Goal: Use online tool/utility: Utilize a website feature to perform a specific function

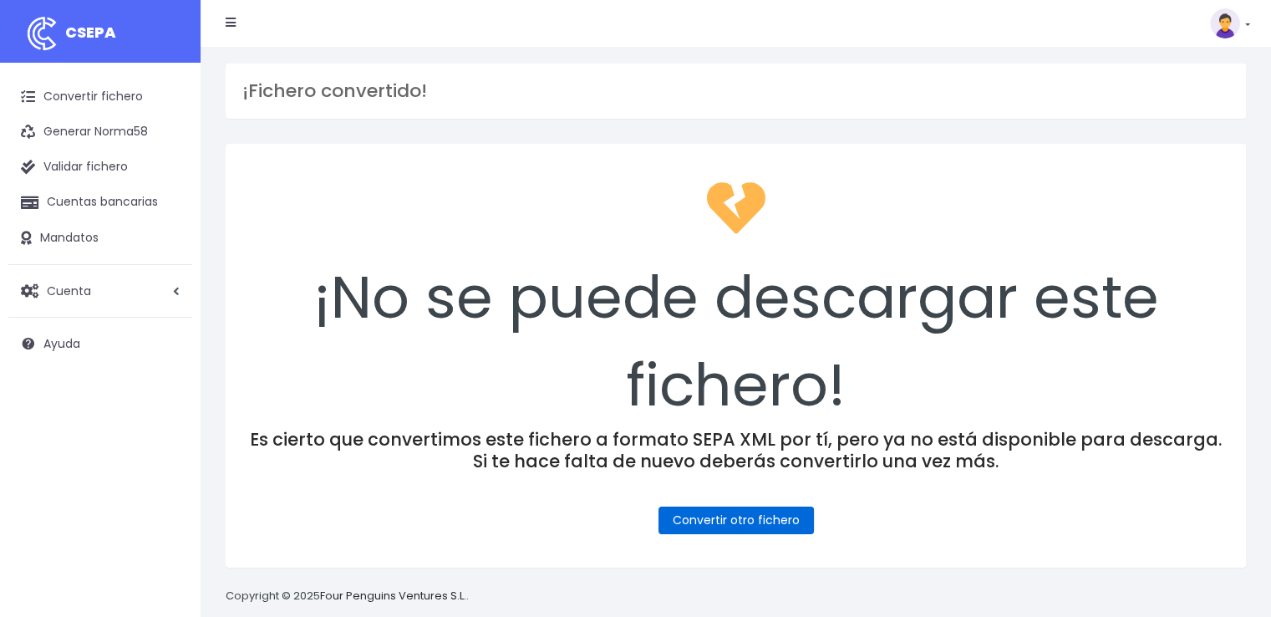
click at [757, 516] on link "Convertir otro fichero" at bounding box center [735, 520] width 155 height 28
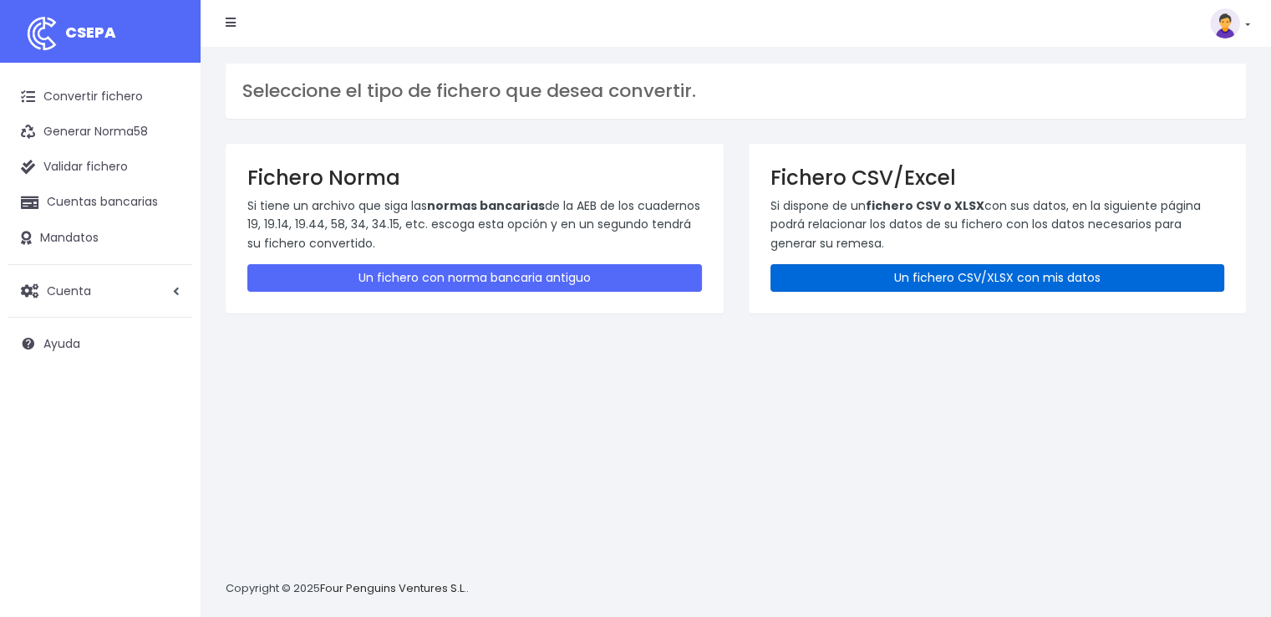
click at [978, 272] on link "Un fichero CSV/XLSX con mis datos" at bounding box center [997, 278] width 455 height 28
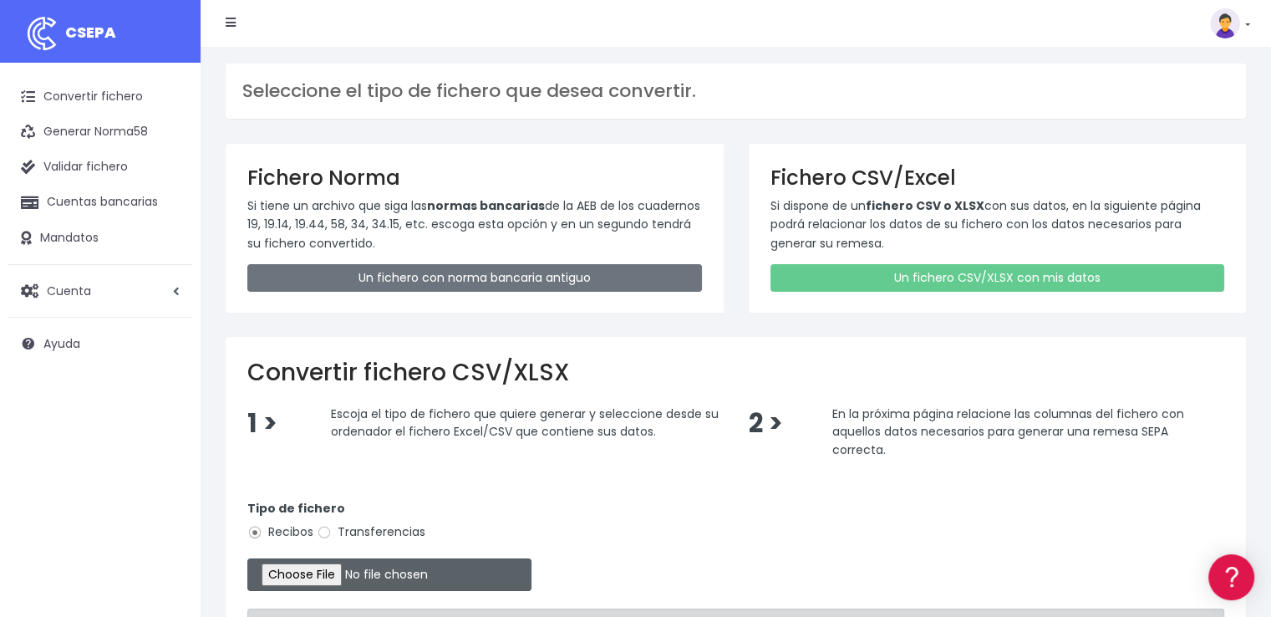
click at [349, 581] on input "file" at bounding box center [389, 574] width 284 height 33
type input "C:\fakepath\COBROS 17-09-25.xlsx"
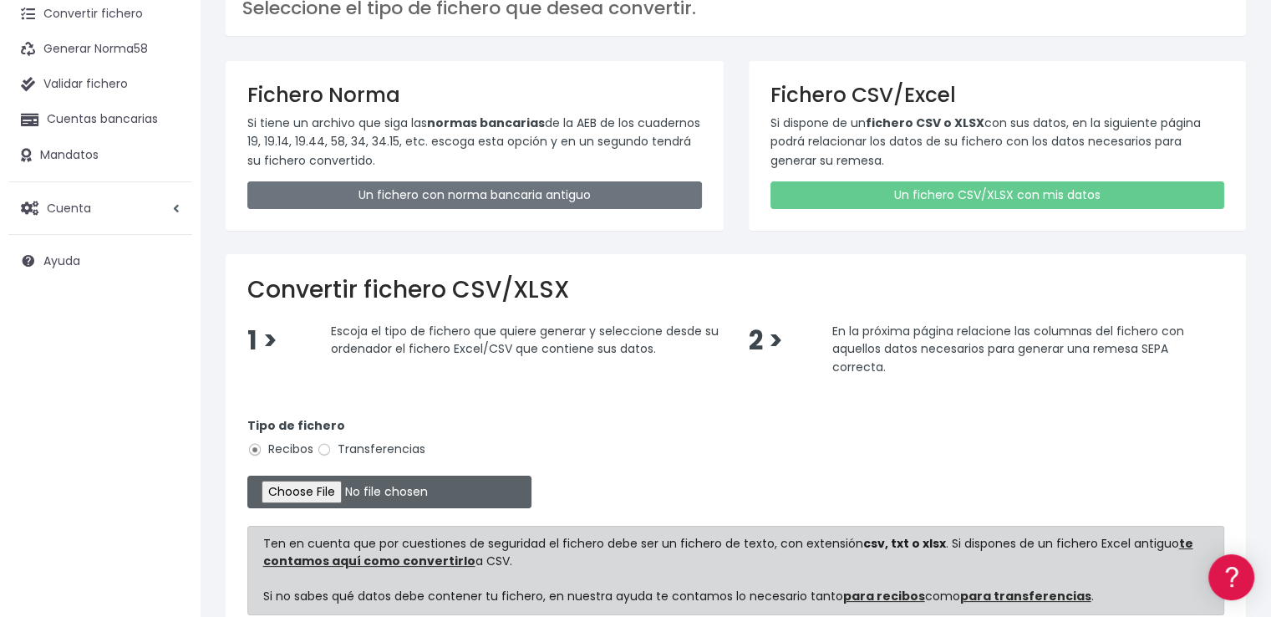
scroll to position [167, 0]
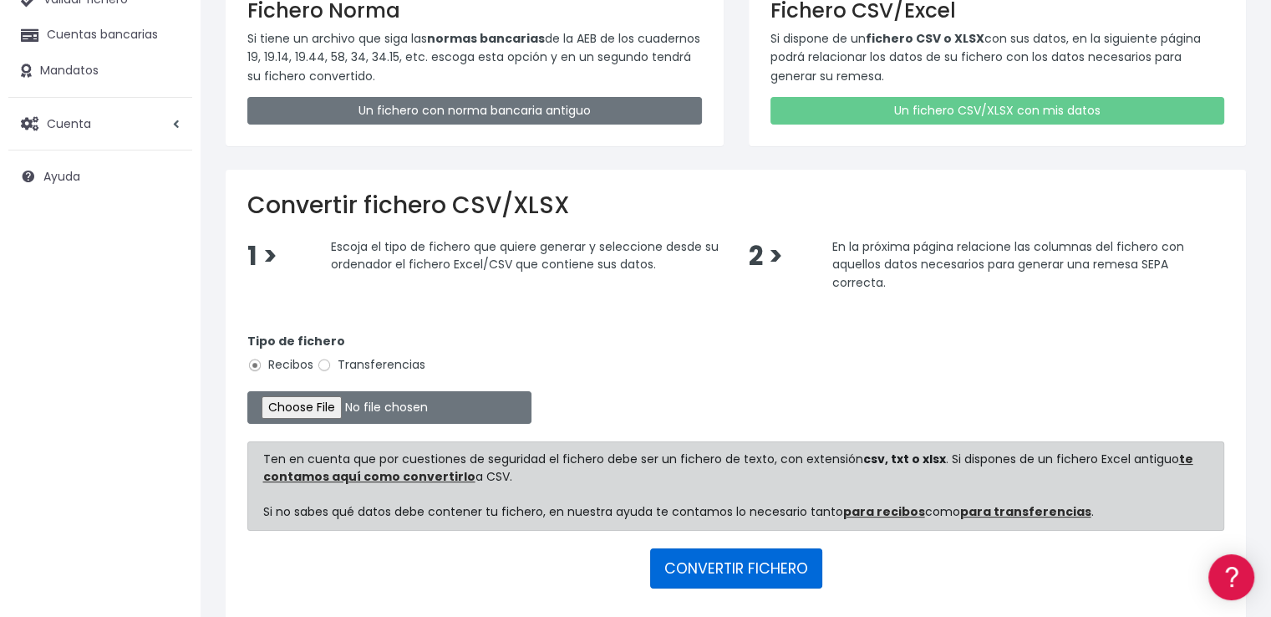
click at [751, 569] on button "CONVERTIR FICHERO" at bounding box center [736, 568] width 172 height 40
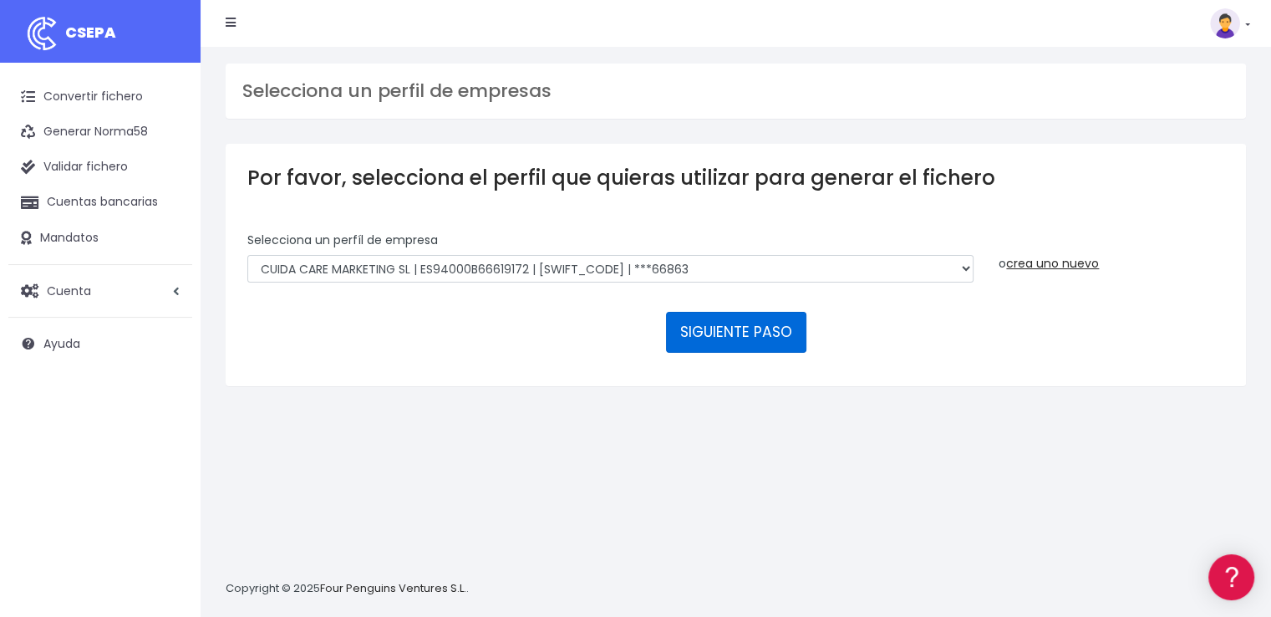
click at [750, 342] on button "SIGUIENTE PASO" at bounding box center [736, 332] width 140 height 40
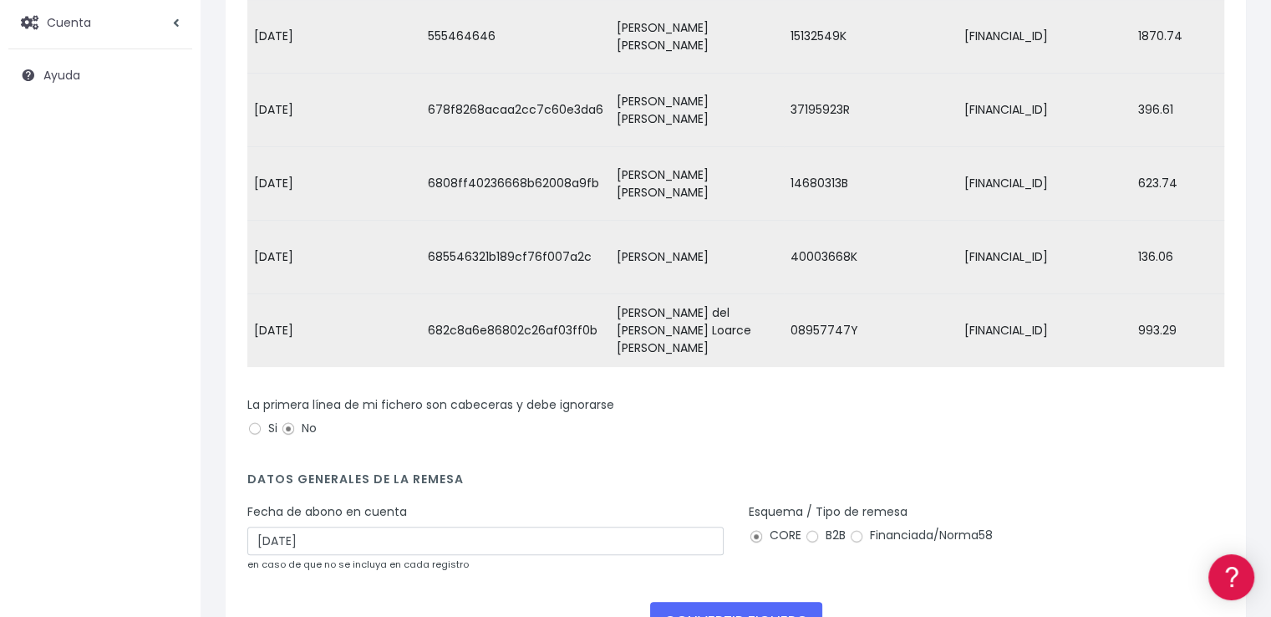
scroll to position [334, 0]
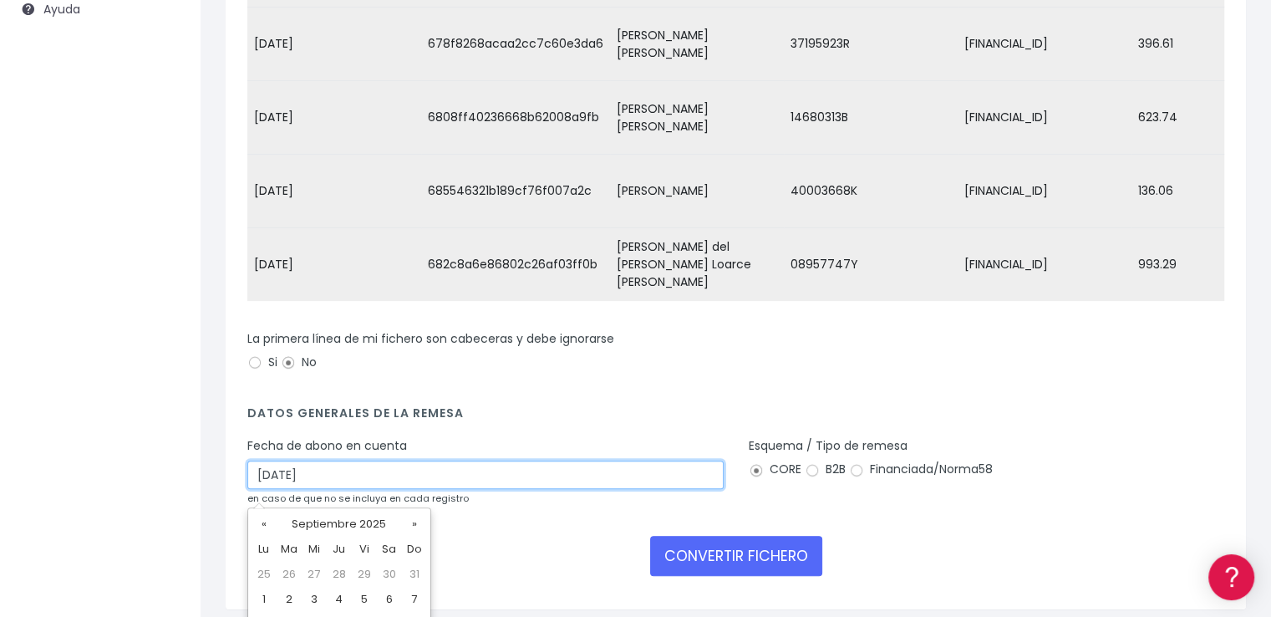
click at [325, 489] on input "[DATE]" at bounding box center [485, 474] width 476 height 28
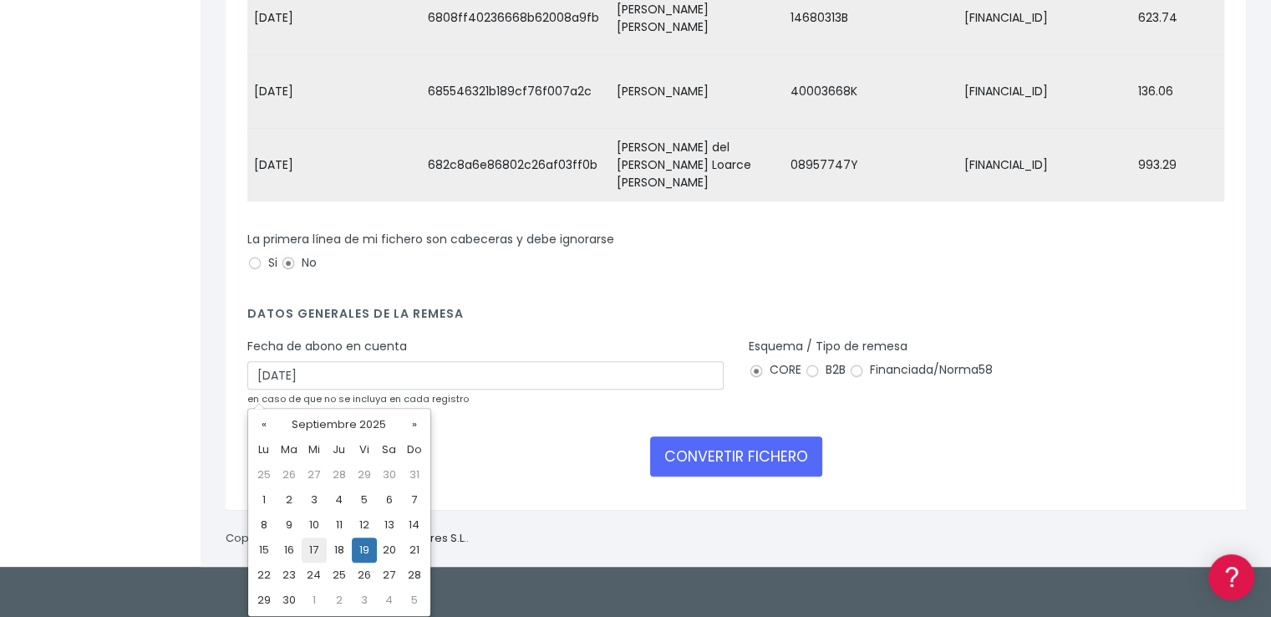
click at [319, 552] on td "17" at bounding box center [314, 549] width 25 height 25
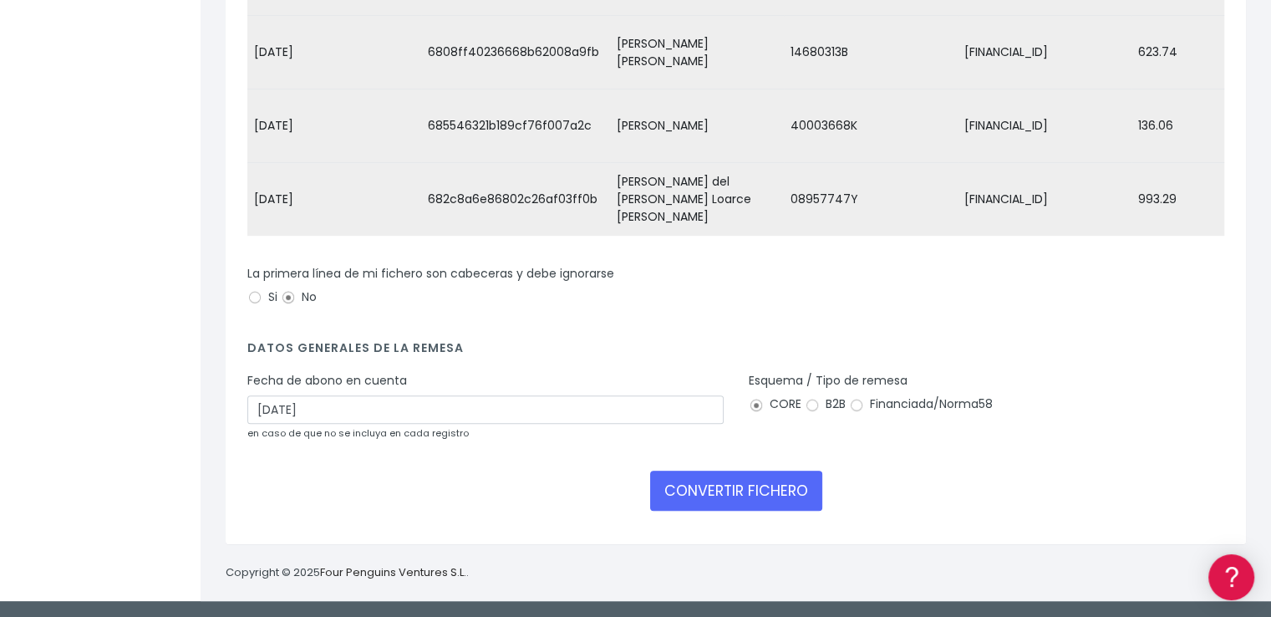
type input "[DATE]"
click at [765, 490] on button "CONVERTIR FICHERO" at bounding box center [736, 490] width 172 height 40
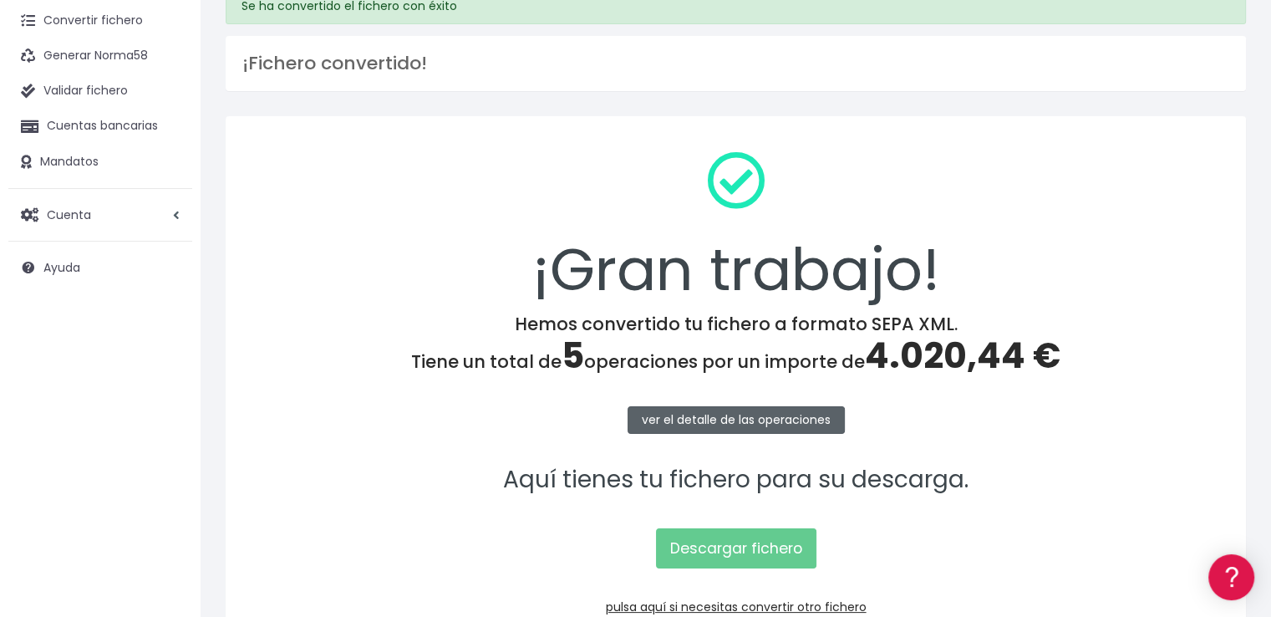
scroll to position [167, 0]
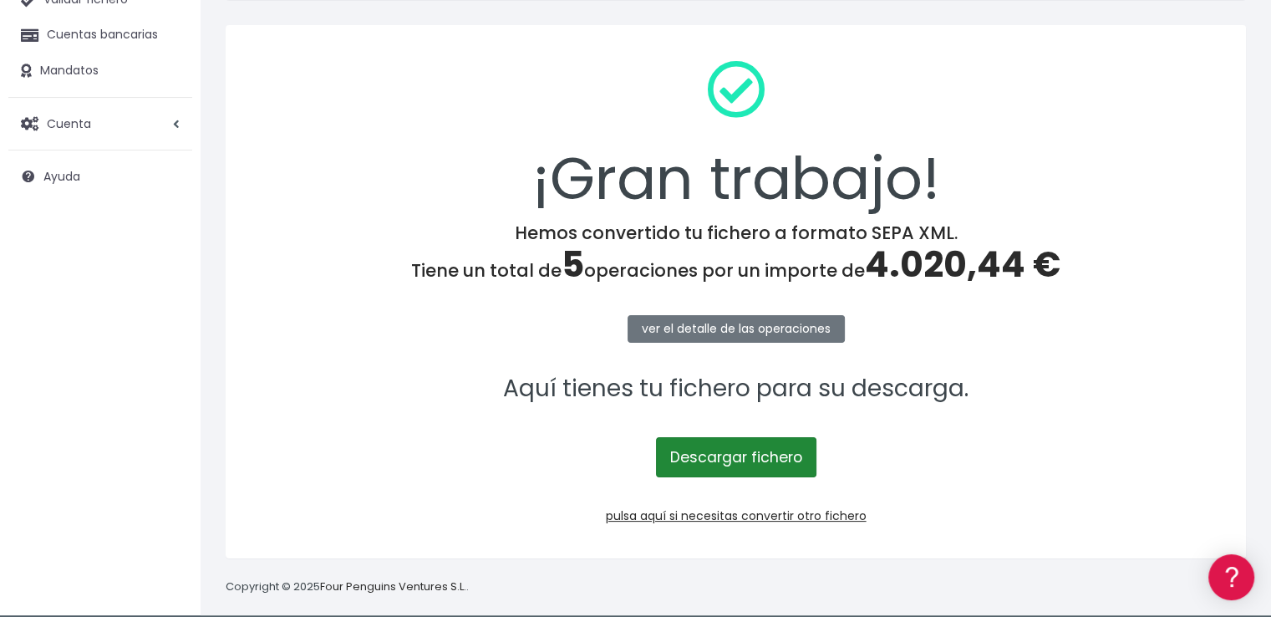
click at [754, 449] on link "Descargar fichero" at bounding box center [736, 457] width 160 height 40
click at [939, 271] on span "4.020,44 €" at bounding box center [963, 264] width 196 height 49
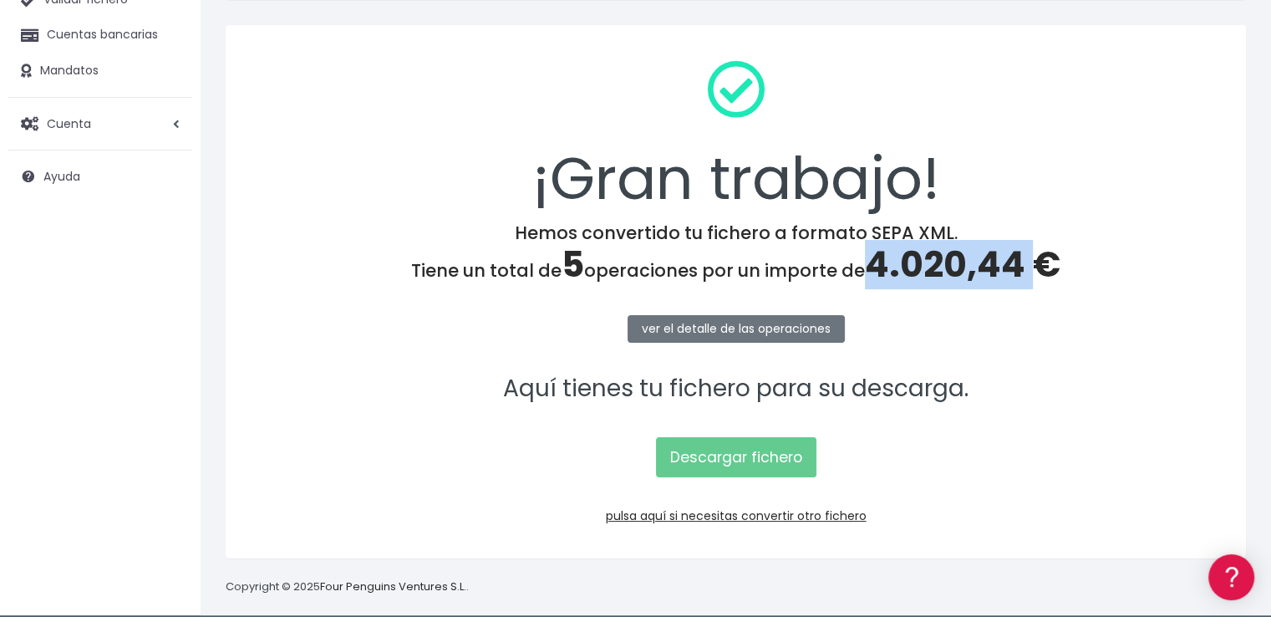
click at [939, 271] on span "4.020,44 €" at bounding box center [963, 264] width 196 height 49
copy span "4.020,44"
click at [819, 514] on link "pulsa aquí si necesitas convertir otro fichero" at bounding box center [736, 515] width 261 height 17
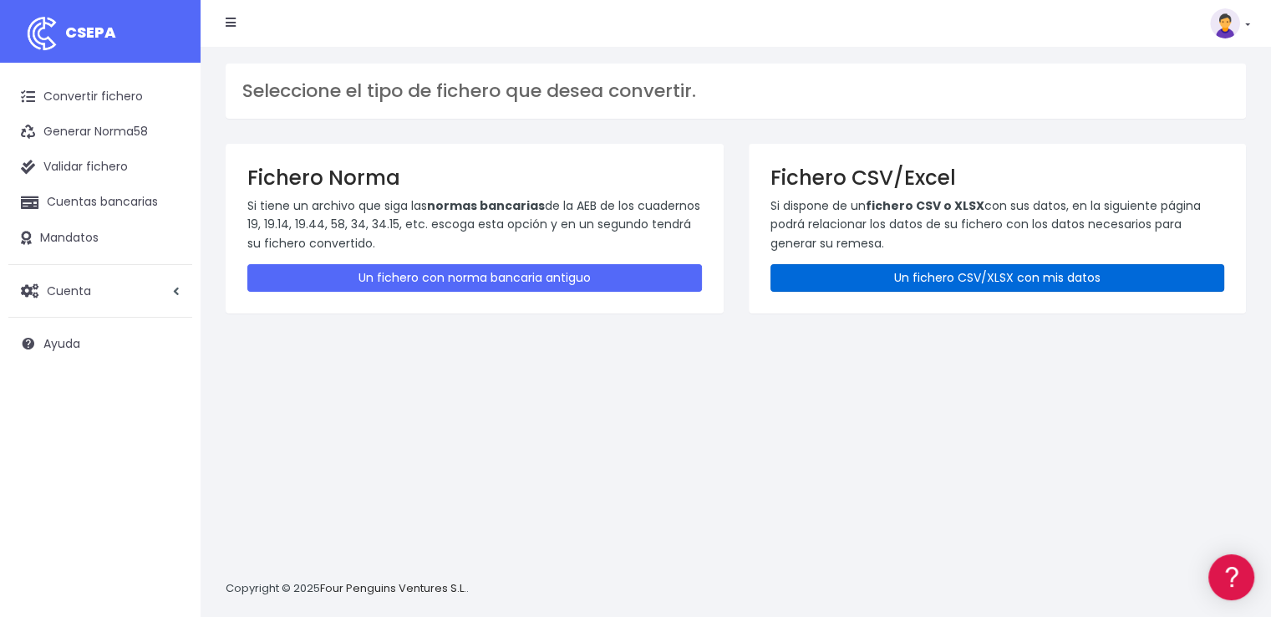
click at [959, 288] on link "Un fichero CSV/XLSX con mis datos" at bounding box center [997, 278] width 455 height 28
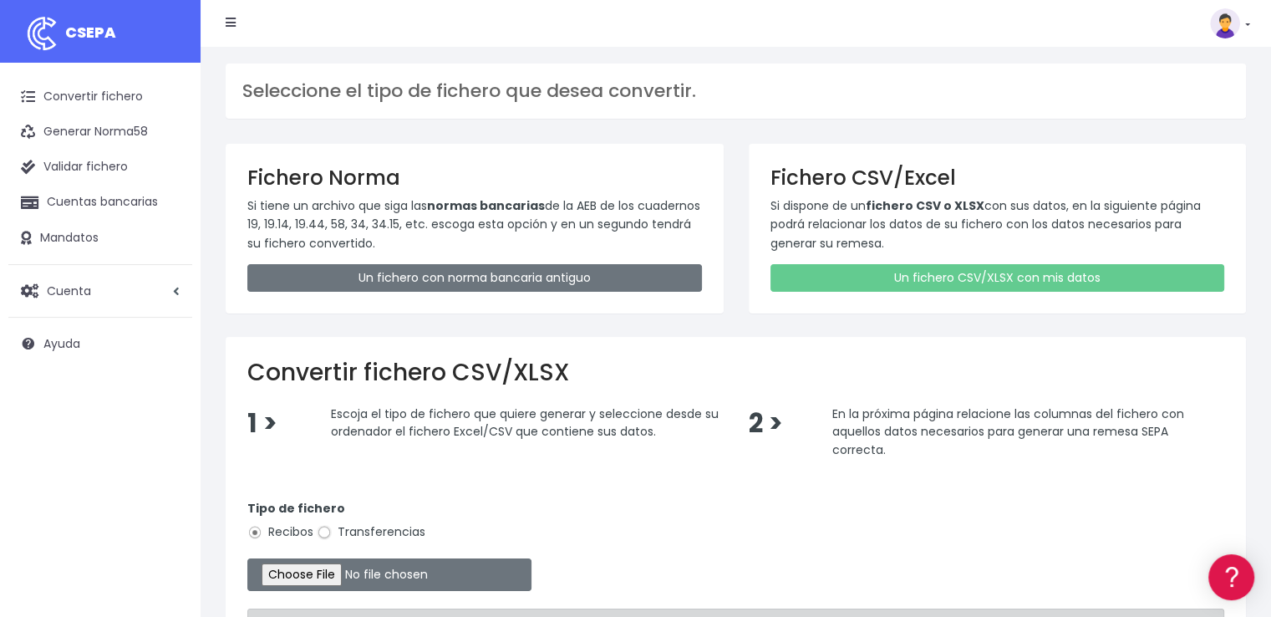
click at [325, 534] on input "Transferencias" at bounding box center [324, 532] width 15 height 15
radio input "true"
click at [363, 578] on input "file" at bounding box center [389, 574] width 284 height 33
type input "C:\fakepath\PAGOS 17-09-25.xlsx"
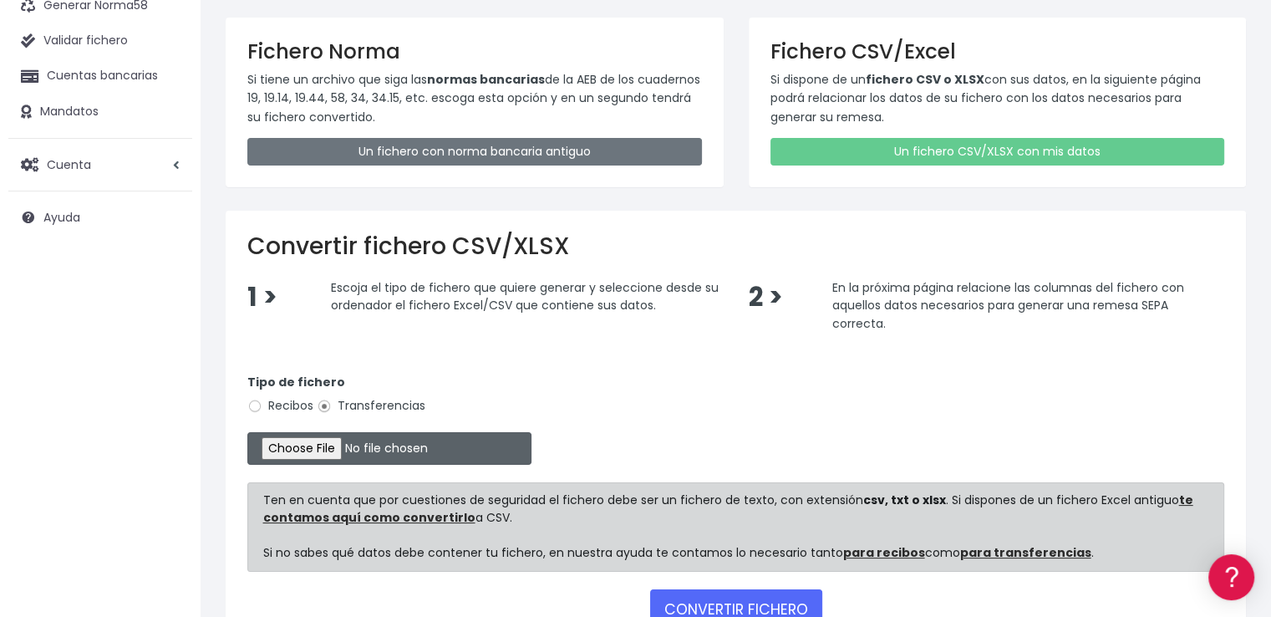
scroll to position [242, 0]
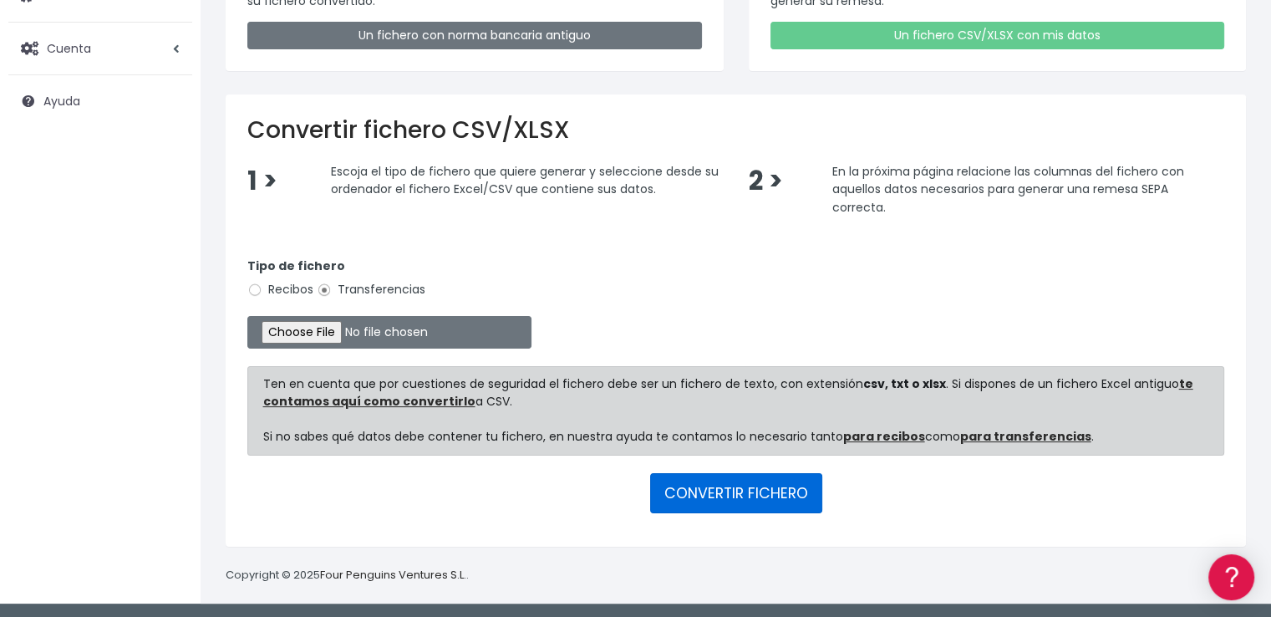
click at [765, 485] on button "CONVERTIR FICHERO" at bounding box center [736, 493] width 172 height 40
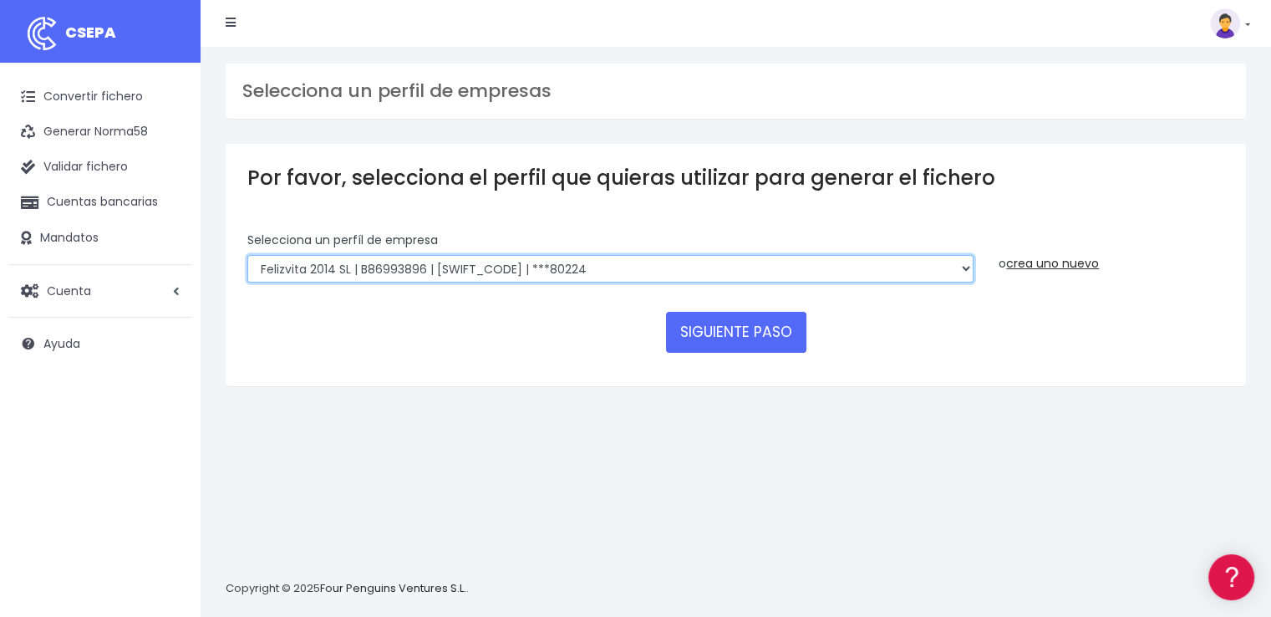
click at [592, 262] on select "Felizvita 2014 SL | B86993896 | [SWIFT_CODE] | ***80224 Assisvita Asistencia S.…" at bounding box center [610, 269] width 726 height 28
select select "1686"
click at [247, 255] on select "Felizvita 2014 SL | B86993896 | [SWIFT_CODE] | ***80224 Assisvita Asistencia S.…" at bounding box center [610, 269] width 726 height 28
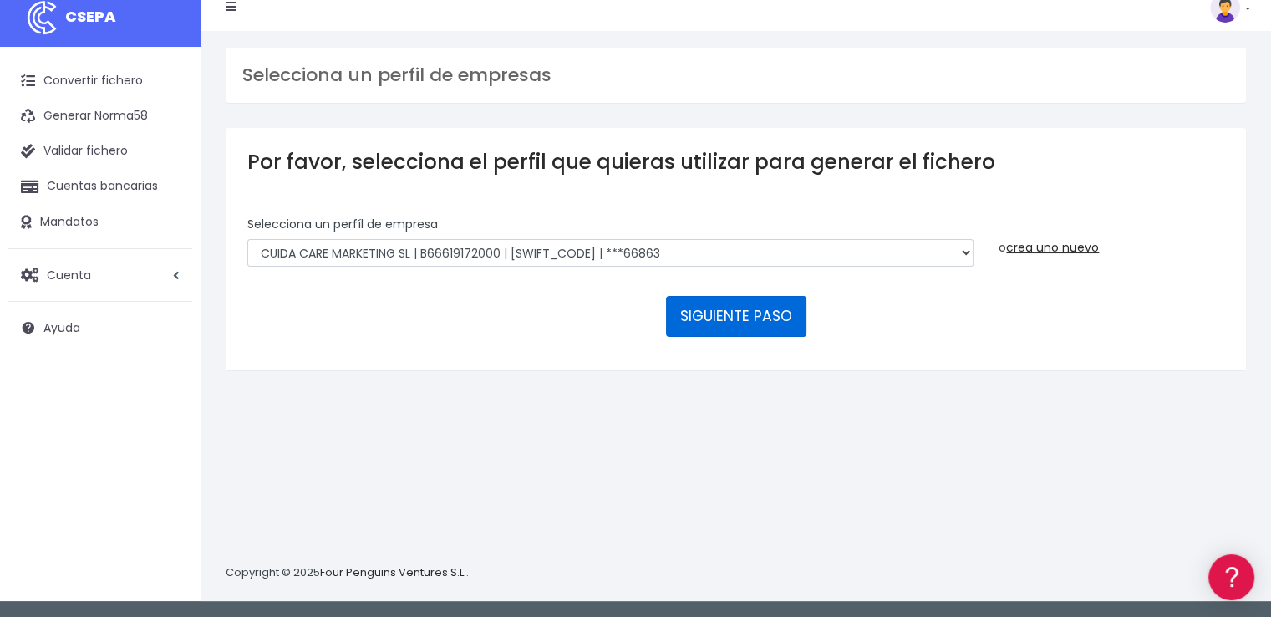
click at [754, 319] on button "SIGUIENTE PASO" at bounding box center [736, 316] width 140 height 40
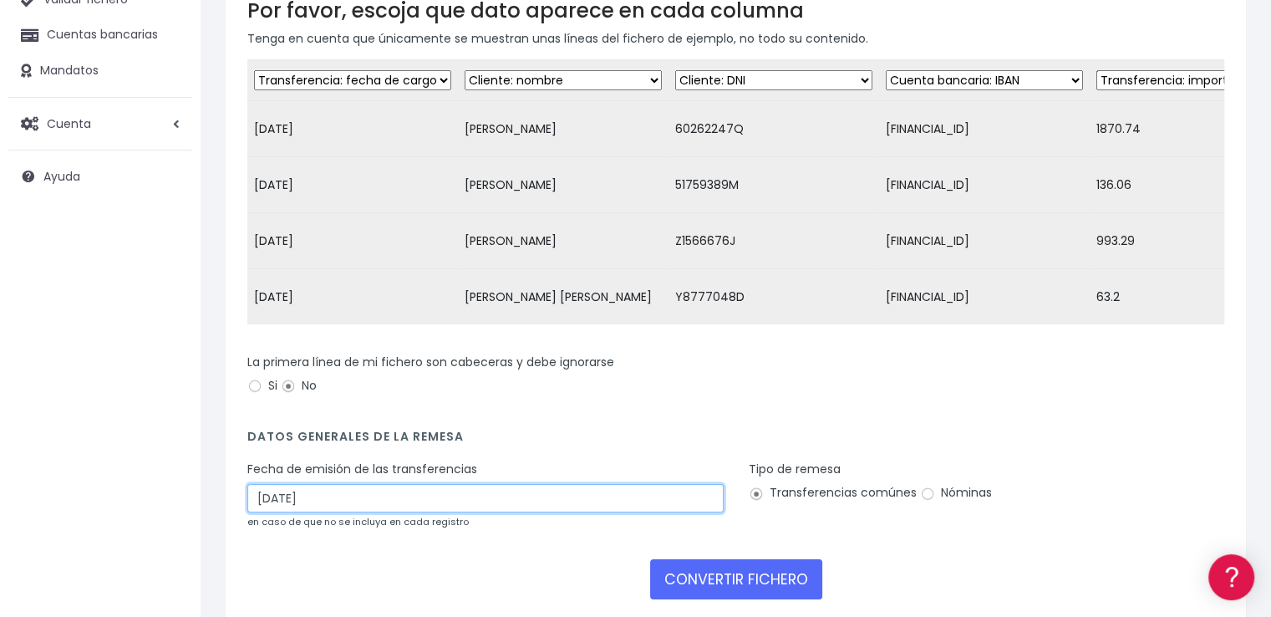
click at [333, 507] on input "[DATE]" at bounding box center [485, 498] width 476 height 28
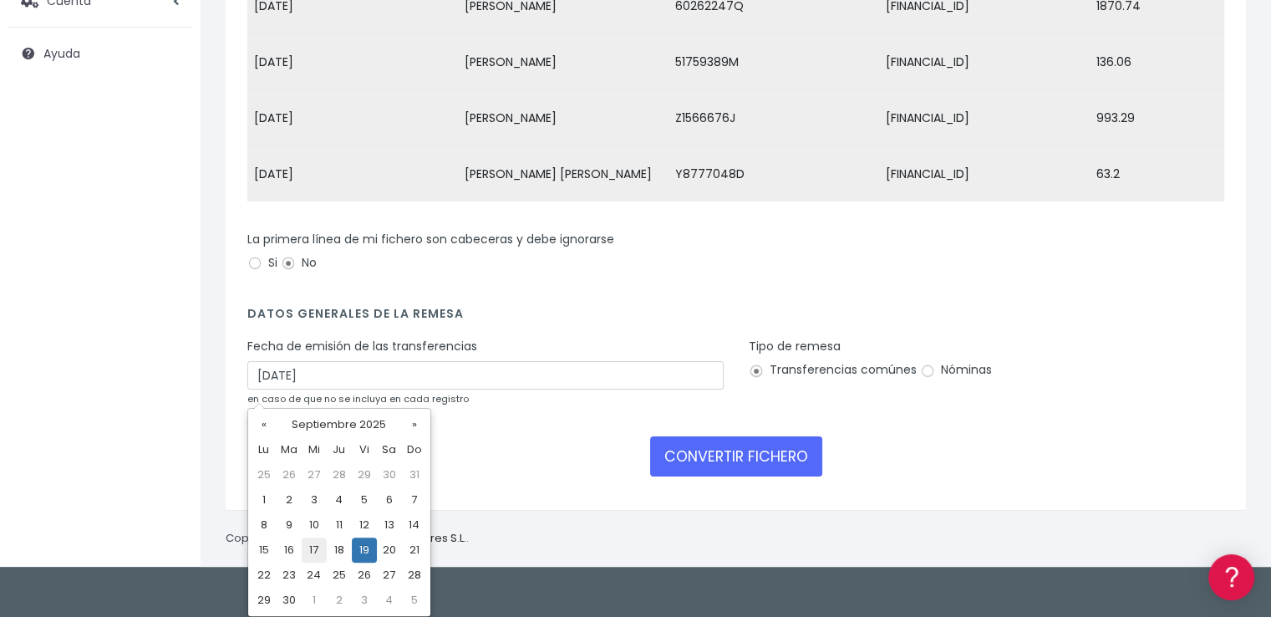
click at [317, 550] on td "17" at bounding box center [314, 549] width 25 height 25
type input "[DATE]"
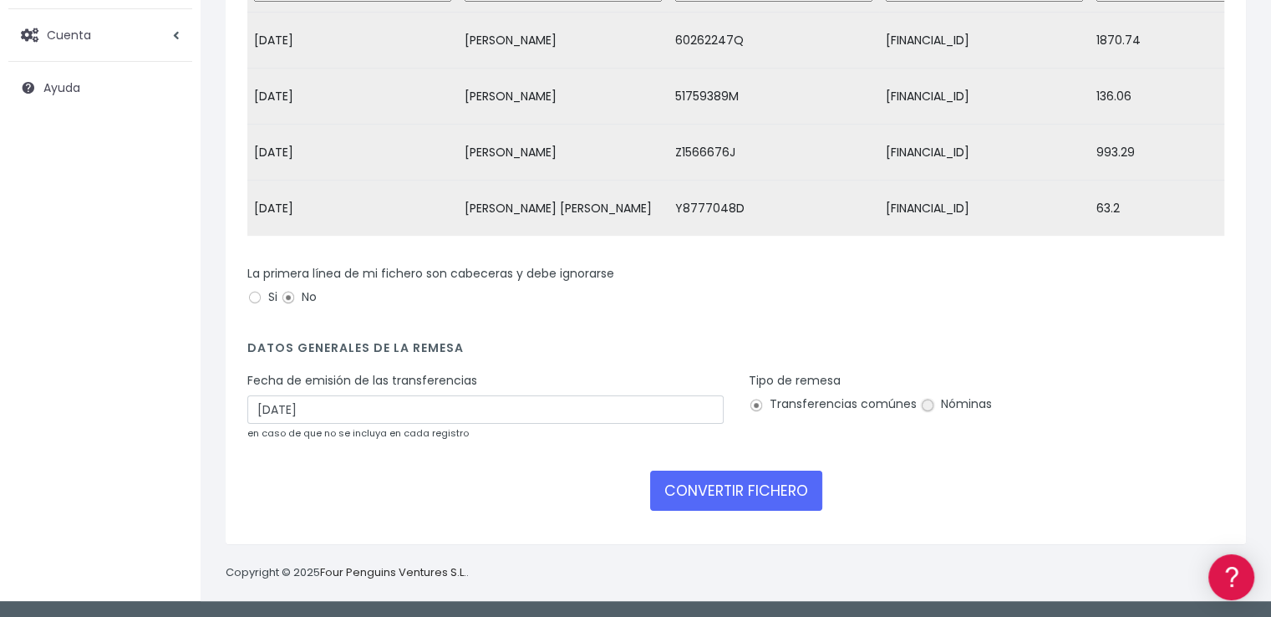
click at [922, 400] on input "Nóminas" at bounding box center [927, 405] width 15 height 15
radio input "true"
click at [776, 489] on button "CONVERTIR FICHERO" at bounding box center [736, 490] width 172 height 40
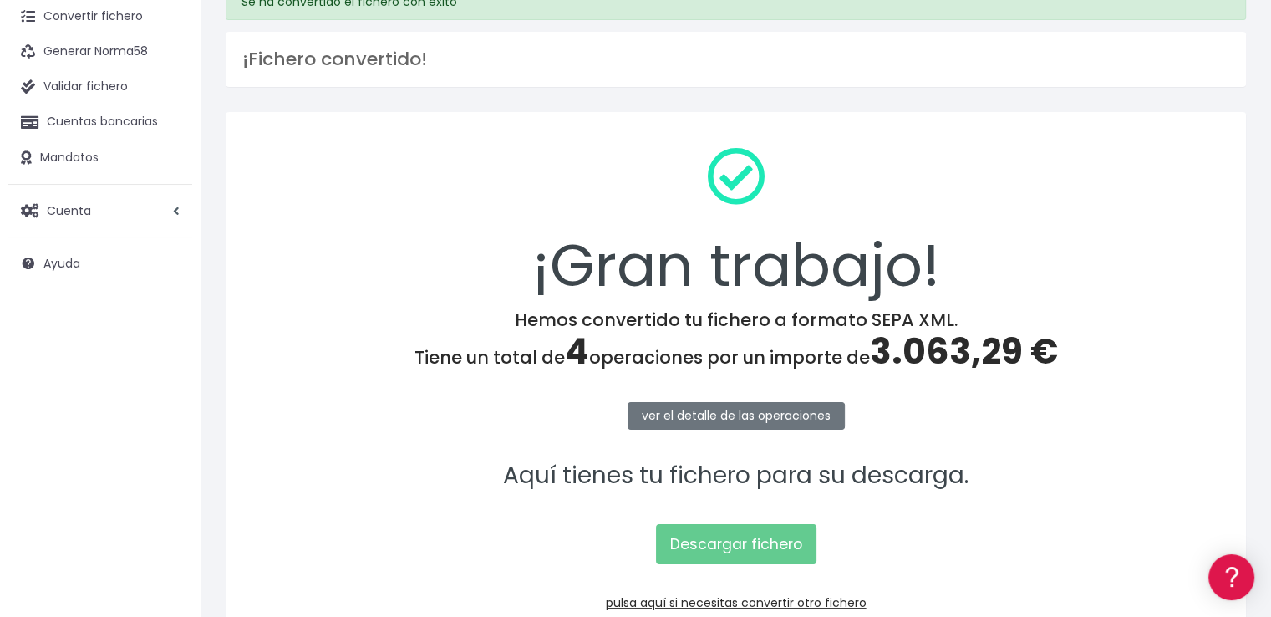
scroll to position [167, 0]
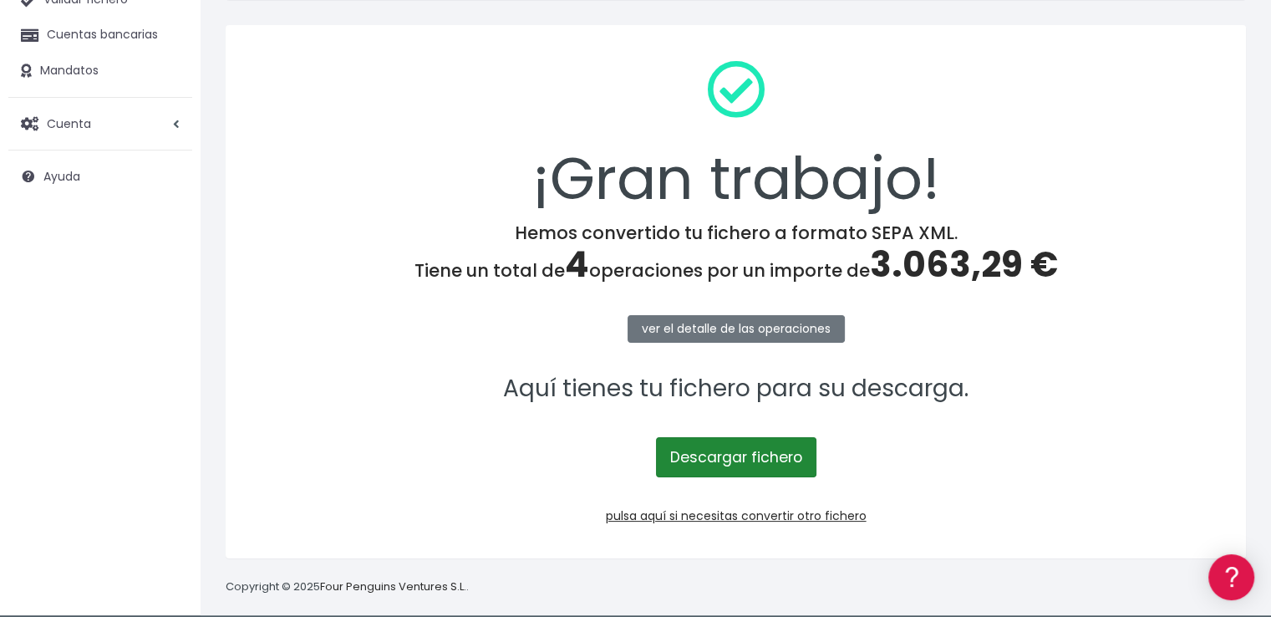
click at [749, 445] on link "Descargar fichero" at bounding box center [736, 457] width 160 height 40
click at [932, 273] on span "3.063,29 €" at bounding box center [964, 264] width 188 height 49
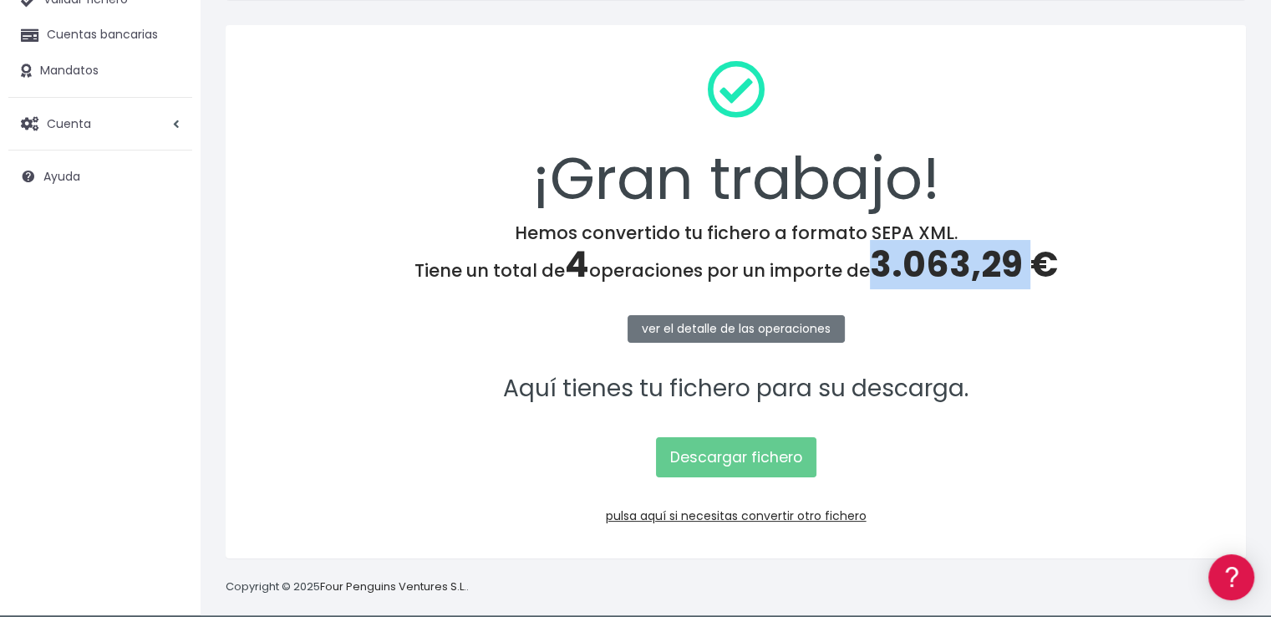
click at [931, 273] on span "3.063,29 €" at bounding box center [964, 264] width 188 height 49
copy span "3.063,29"
